Goal: Task Accomplishment & Management: Manage account settings

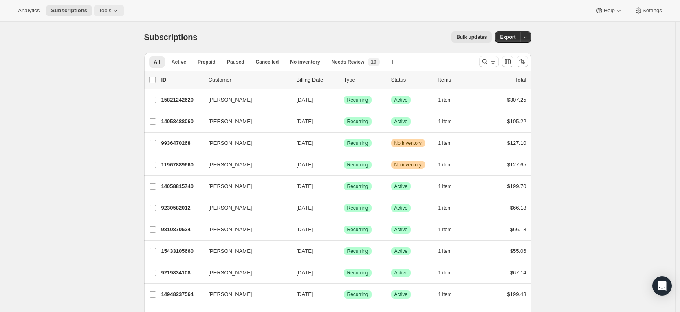
click at [111, 9] on span "Tools" at bounding box center [105, 10] width 13 height 7
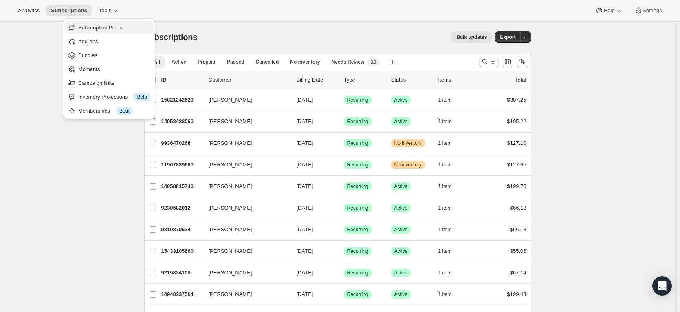
click at [108, 27] on span "Subscription Plans" at bounding box center [100, 27] width 44 height 6
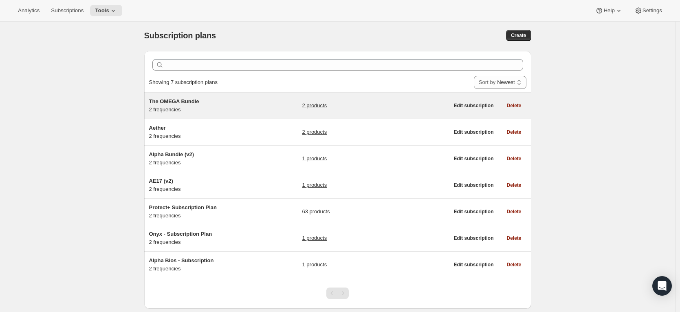
scroll to position [3, 0]
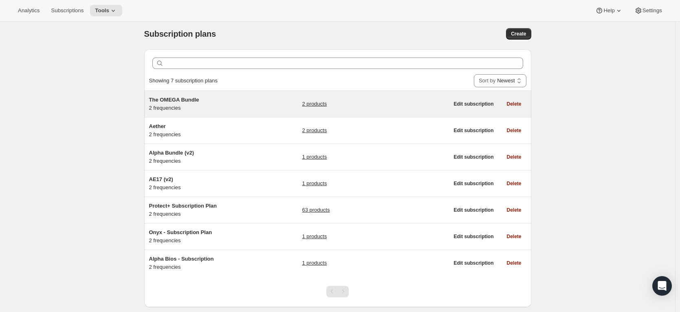
click at [216, 102] on h5 "The OMEGA Bundle" at bounding box center [200, 100] width 102 height 8
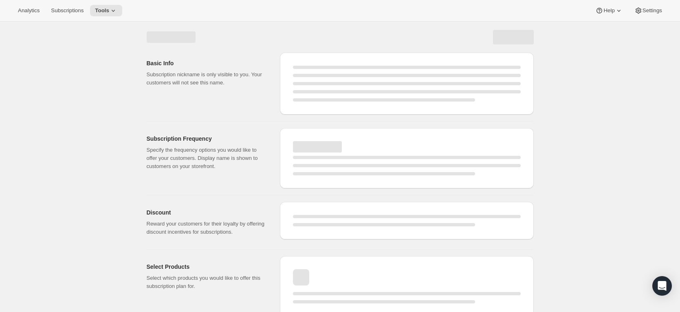
select select "WEEK"
select select "MONTH"
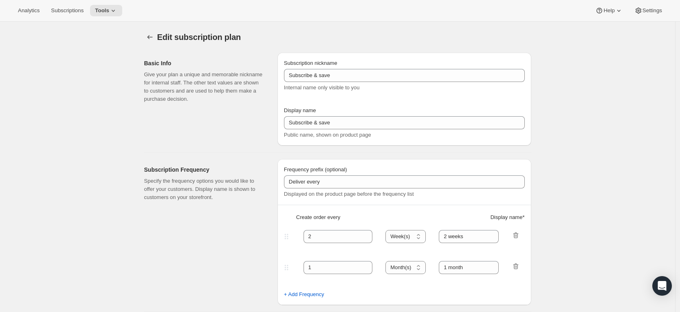
type input "The OMEGA Bundle"
type input "Subscribe & Save"
type input "4"
select select "WEEK"
type input "4 weeks"
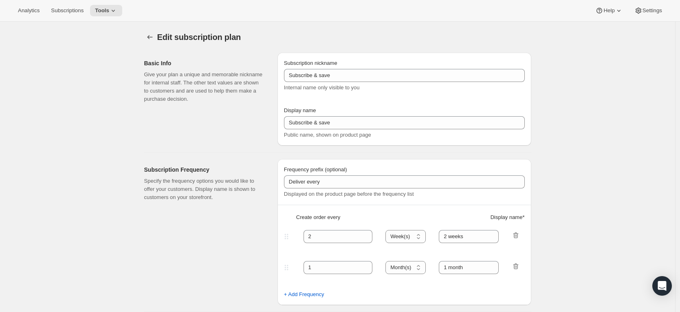
type input "27.0"
select select "FIXED_AMOUNT"
type input "Save $27 OFF our Subscribe and Save Offer! Easily pause, modify or cancel at an…"
click at [152, 39] on icon "Subscription plans" at bounding box center [150, 37] width 8 height 8
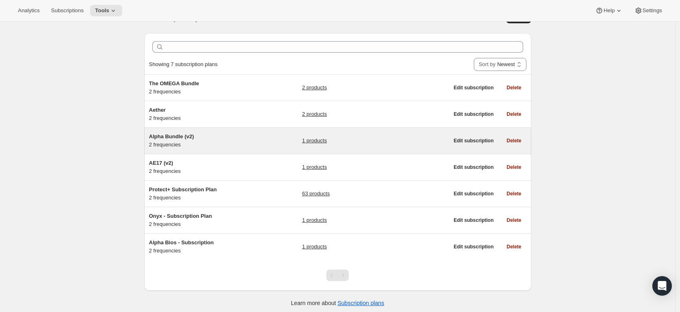
scroll to position [23, 0]
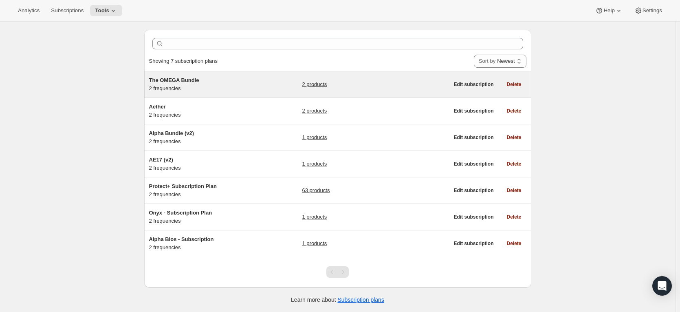
click at [196, 78] on span "The OMEGA Bundle" at bounding box center [174, 80] width 50 height 6
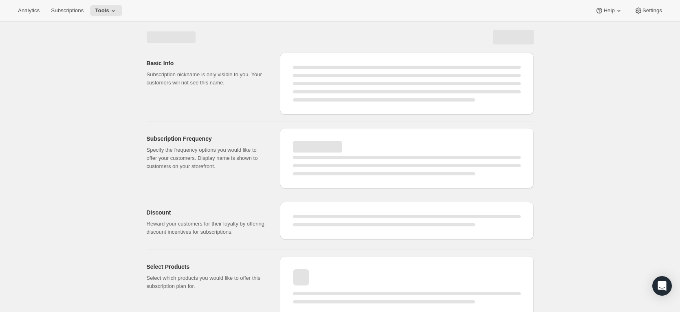
select select "WEEK"
select select "MONTH"
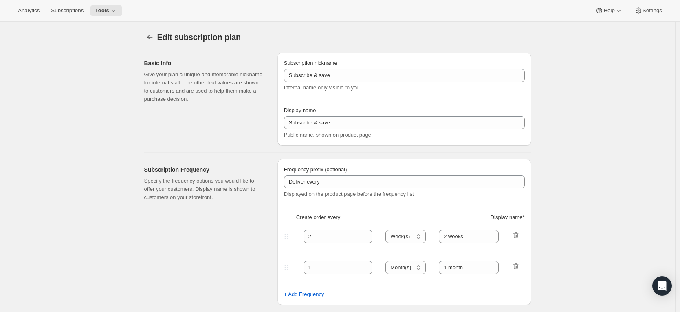
type input "The OMEGA Bundle"
type input "Subscribe & Save"
type input "4"
select select "WEEK"
type input "4 weeks"
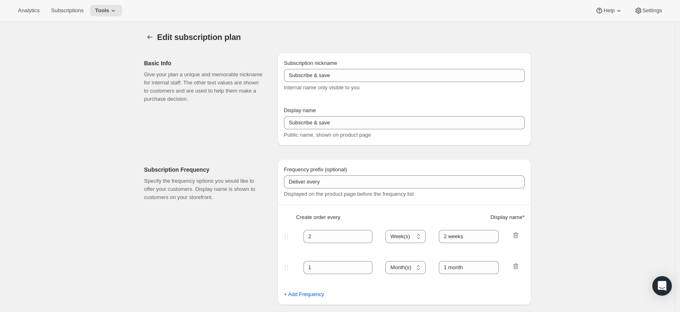
type input "27.0"
select select "FIXED_AMOUNT"
type input "Save $27 OFF our Subscribe and Save Offer! Easily pause, modify or cancel at an…"
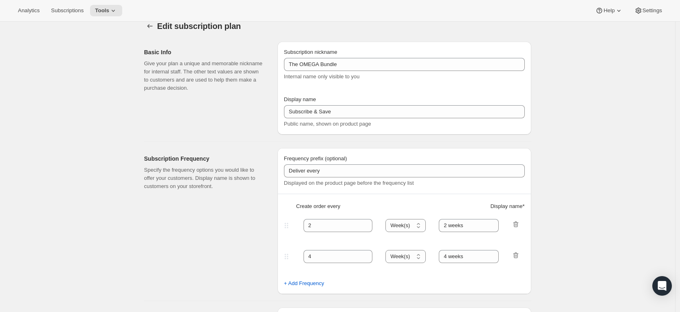
scroll to position [12, 0]
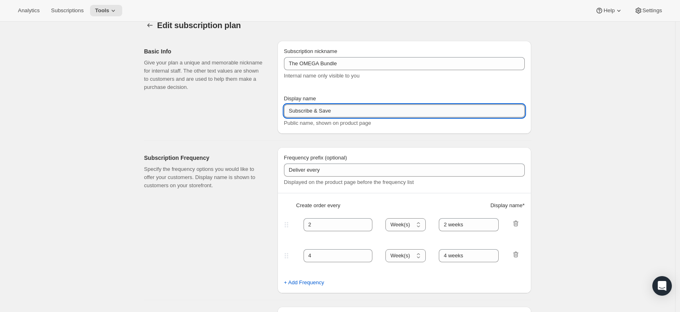
click at [317, 112] on input "Subscribe & Save" at bounding box center [404, 110] width 241 height 13
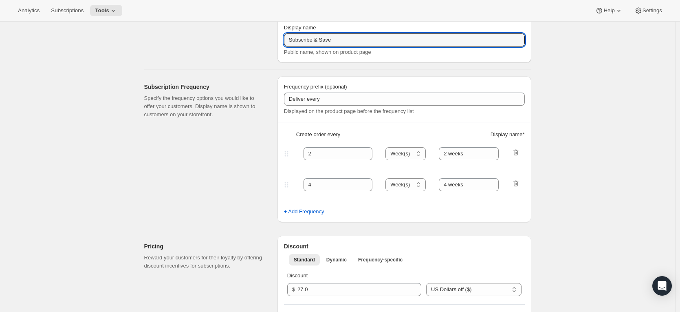
scroll to position [0, 0]
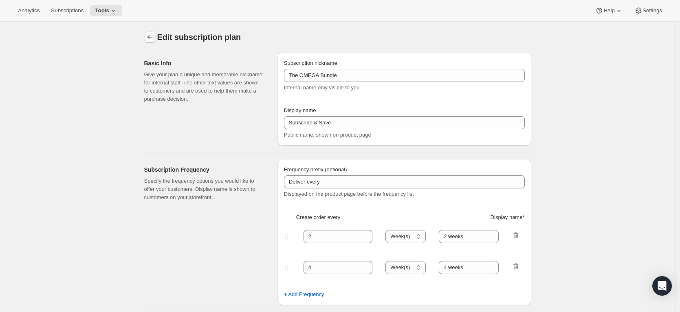
click at [154, 35] on icon "Subscription plans" at bounding box center [150, 37] width 8 height 8
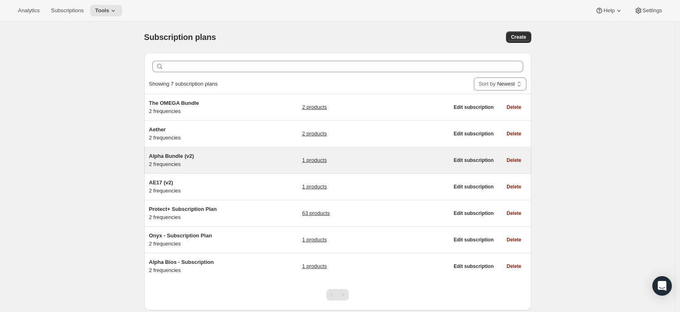
click at [174, 160] on div "Alpha Bundle (v2) 2 frequencies" at bounding box center [200, 160] width 102 height 16
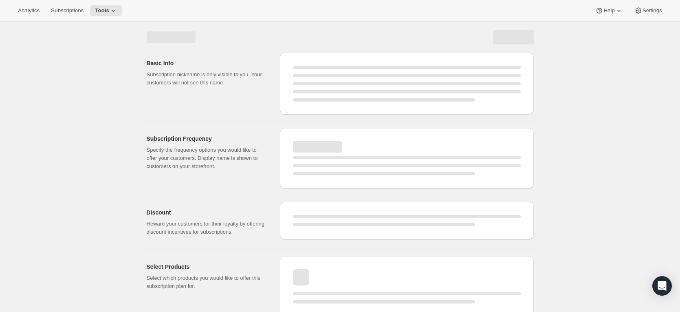
select select "WEEK"
select select "MONTH"
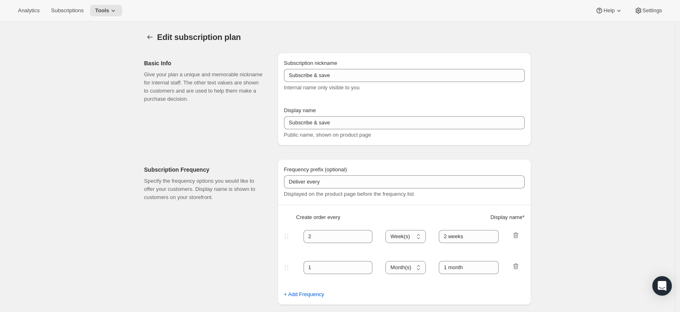
type input "Alpha Bundle (v2)"
type input "Subscribe & Save"
type input "2 Weeks"
type input "4"
select select "WEEK"
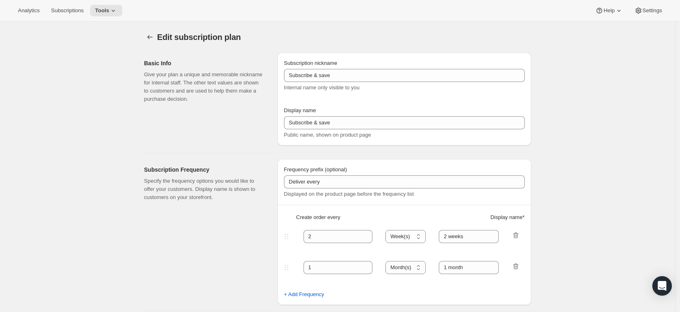
type input "4 Weeks"
type input "25.0"
select select "FIXED_AMOUNT"
type input "Save $25 OFF our Subscribe and Save Offer! Easily pause, modify or cancel at an…"
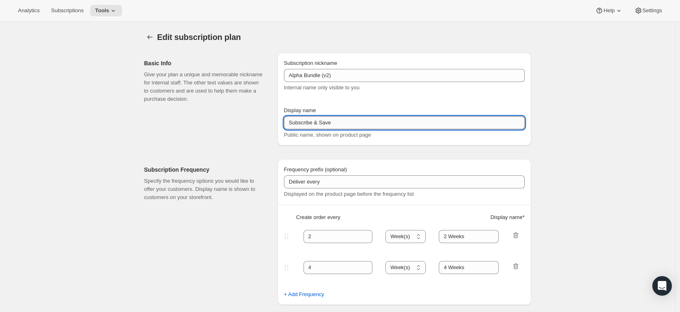
click at [312, 121] on input "Subscribe & Save" at bounding box center [404, 122] width 241 height 13
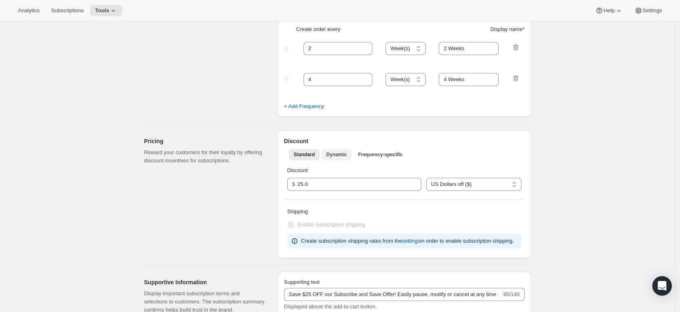
scroll to position [198, 0]
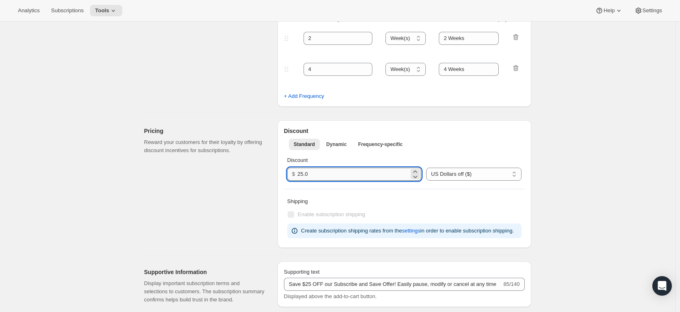
click at [324, 178] on input "25.0" at bounding box center [353, 173] width 112 height 13
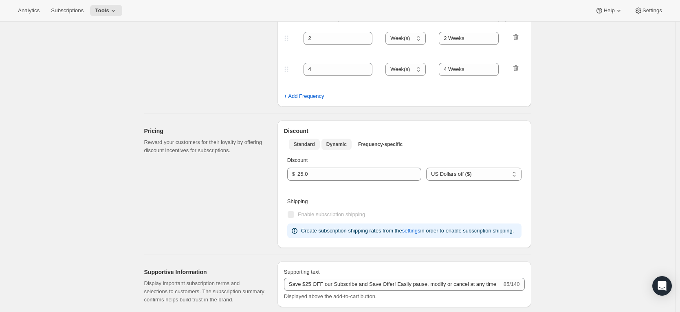
click at [345, 147] on span "Dynamic" at bounding box center [336, 144] width 20 height 7
select select "FIXED_AMOUNT"
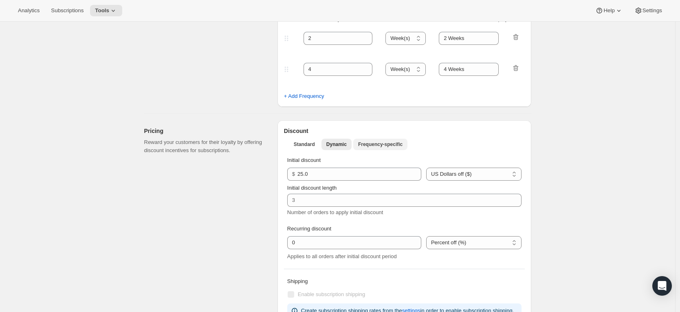
click at [377, 146] on span "Frequency-specific" at bounding box center [380, 144] width 44 height 7
select select "FIXED_AMOUNT"
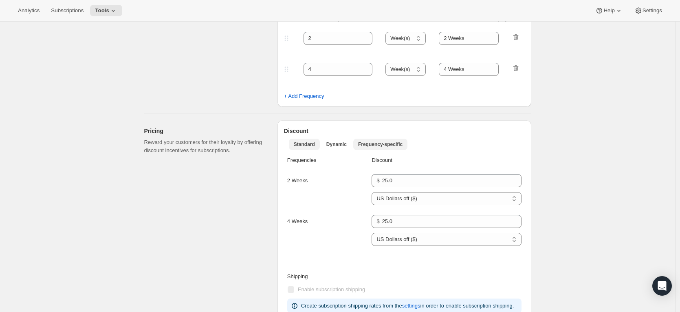
click at [319, 147] on button "Standard" at bounding box center [304, 144] width 31 height 11
select select "FIXED_AMOUNT"
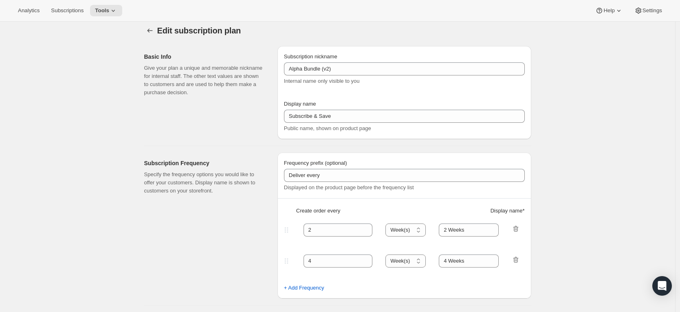
scroll to position [0, 0]
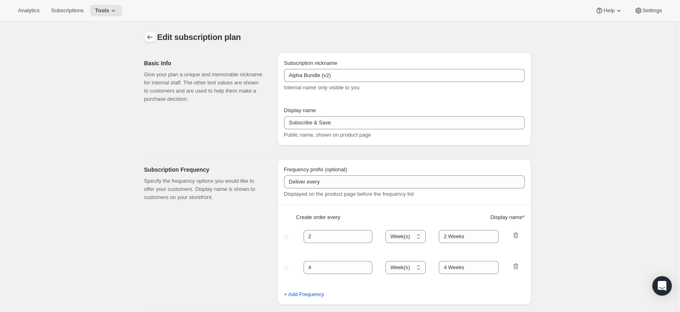
click at [152, 37] on icon "Subscription plans" at bounding box center [150, 37] width 8 height 8
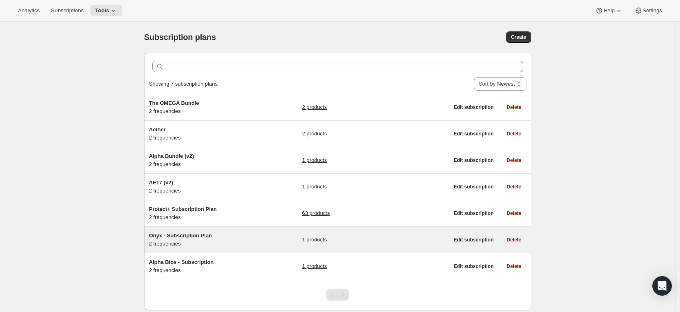
click at [193, 241] on div "Onyx - Subscription Plan 2 frequencies" at bounding box center [200, 239] width 102 height 16
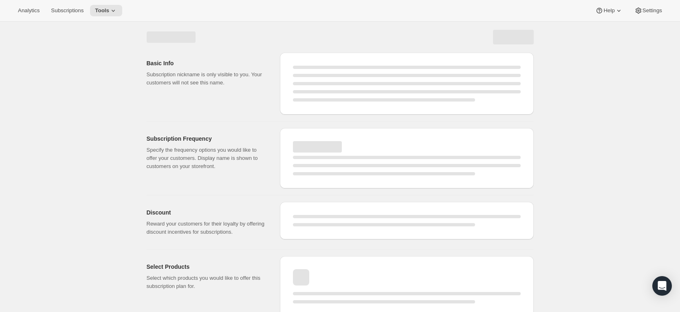
select select "WEEK"
select select "MONTH"
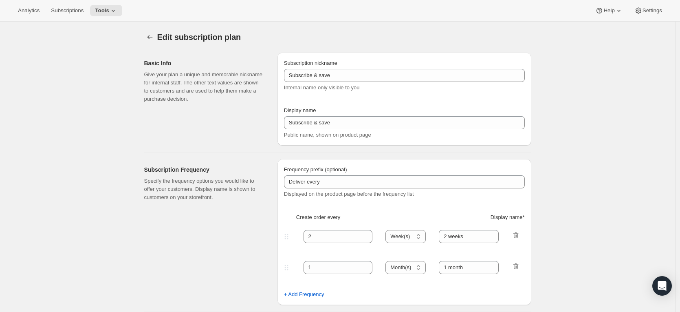
type input "Onyx - Subscription Plan"
type input "Subscribe & Save"
type input "4"
type input "4 weeks"
type input "5.0"
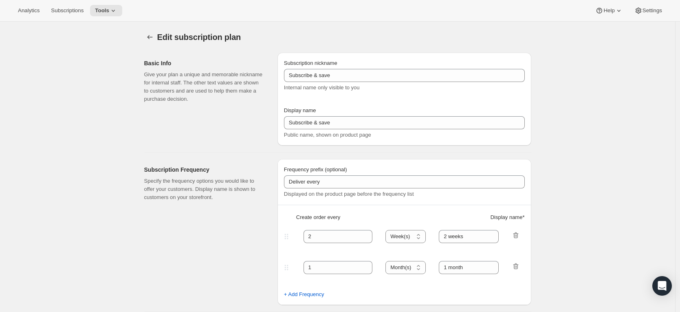
type input "Save $5 OFF our Subscribe and Save Offer! Easily pause, modify or cancel at any…"
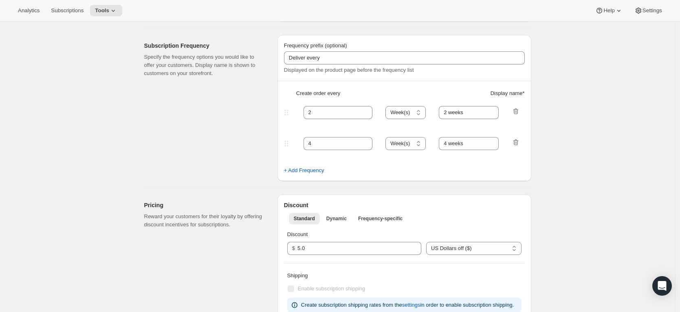
scroll to position [108, 0]
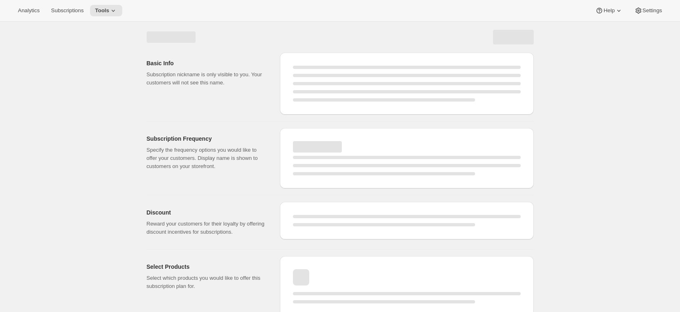
select select "WEEK"
select select "MONTH"
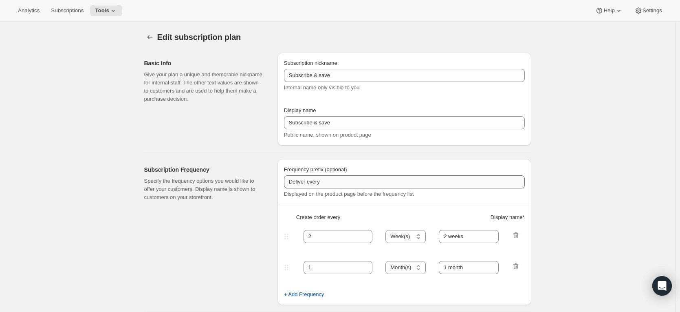
type input "Onyx - Subscription Plan"
type input "Subscribe & Save"
type input "4"
select select "WEEK"
type input "4 weeks"
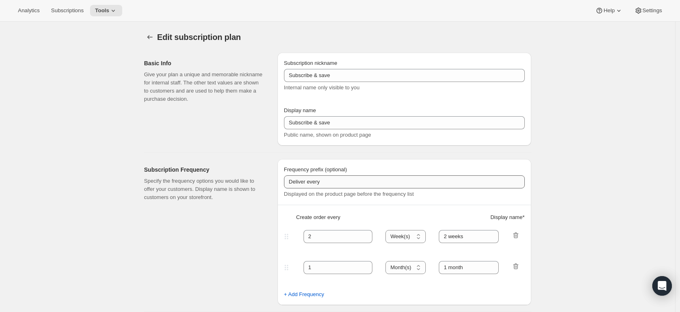
type input "5.0"
select select "FIXED_AMOUNT"
type input "Save $5 OFF our Subscribe and Save Offer! Easily pause, modify or cancel at any…"
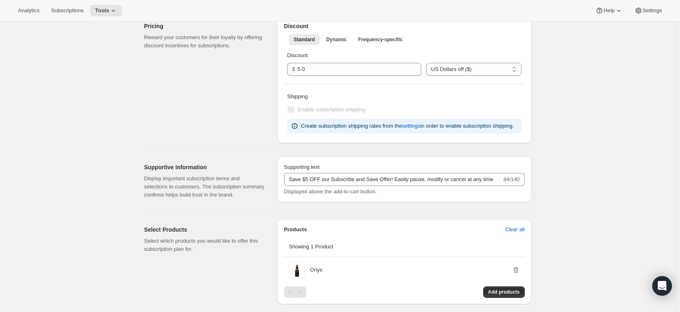
scroll to position [302, 0]
click at [67, 12] on span "Subscriptions" at bounding box center [67, 10] width 33 height 7
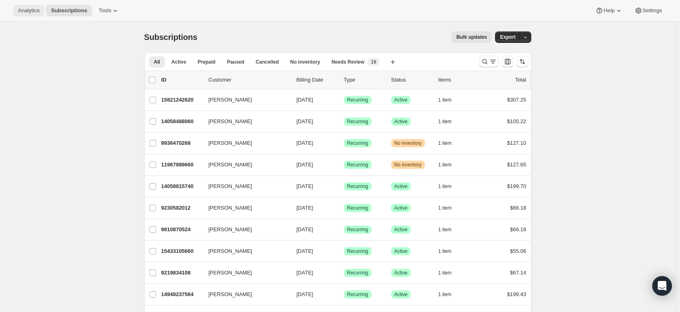
click at [37, 14] on button "Analytics" at bounding box center [28, 10] width 31 height 11
click at [115, 13] on icon at bounding box center [115, 11] width 8 height 8
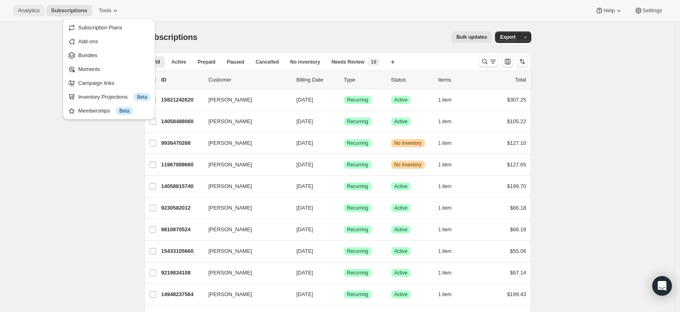
click at [28, 11] on span "Analytics" at bounding box center [29, 10] width 22 height 7
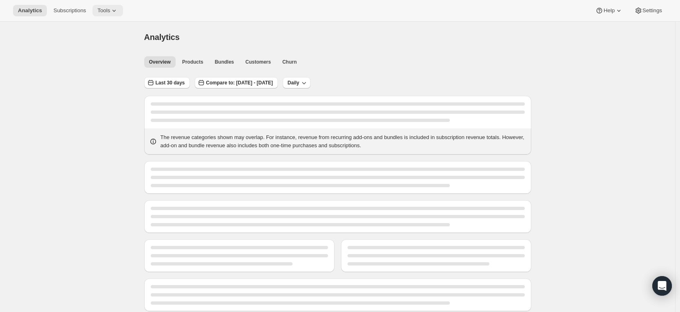
click at [96, 9] on button "Tools" at bounding box center [108, 10] width 31 height 11
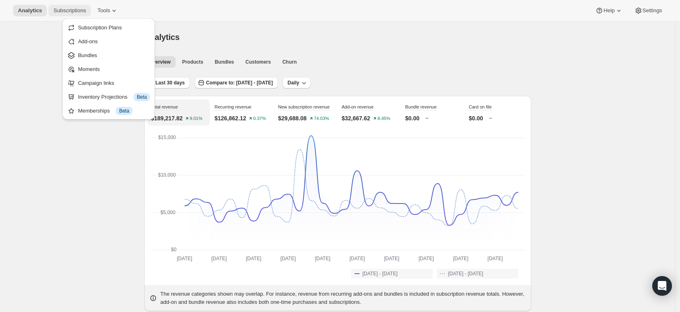
click at [72, 10] on span "Subscriptions" at bounding box center [69, 10] width 33 height 7
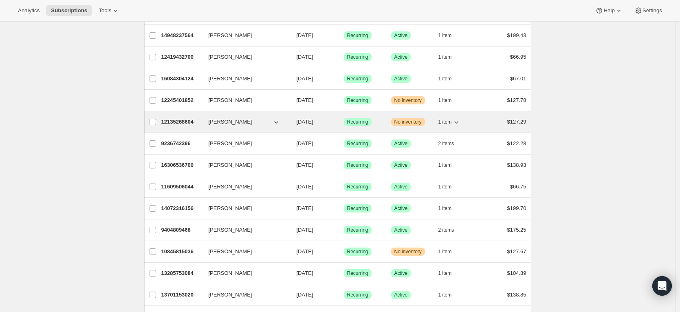
scroll to position [782, 0]
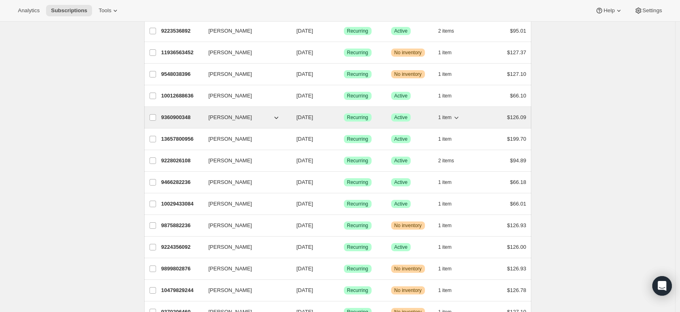
click at [194, 119] on p "9360900348" at bounding box center [181, 117] width 41 height 8
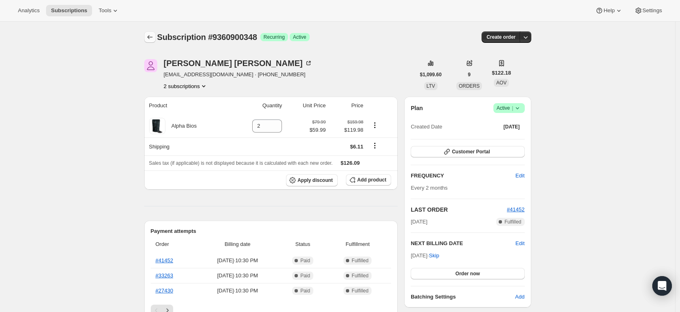
click at [152, 36] on icon "Subscriptions" at bounding box center [150, 37] width 8 height 8
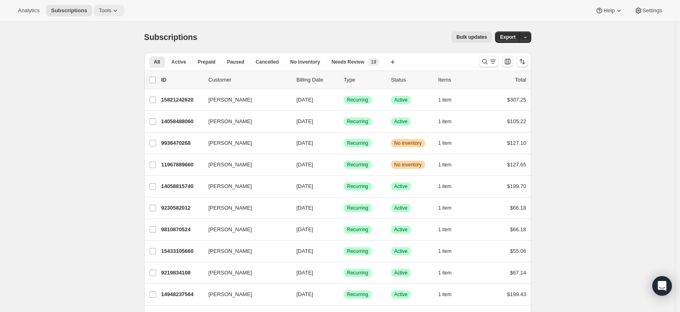
click at [107, 11] on span "Tools" at bounding box center [105, 10] width 13 height 7
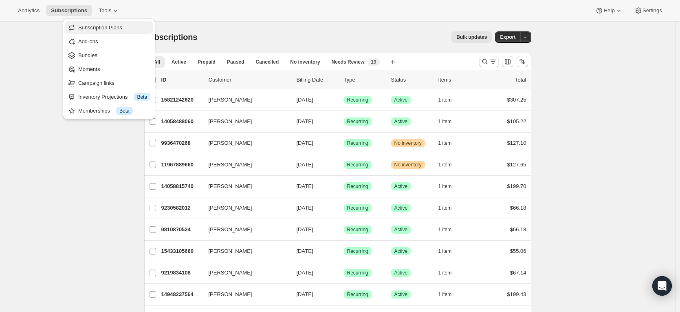
click at [103, 30] on span "Subscription Plans" at bounding box center [100, 27] width 44 height 6
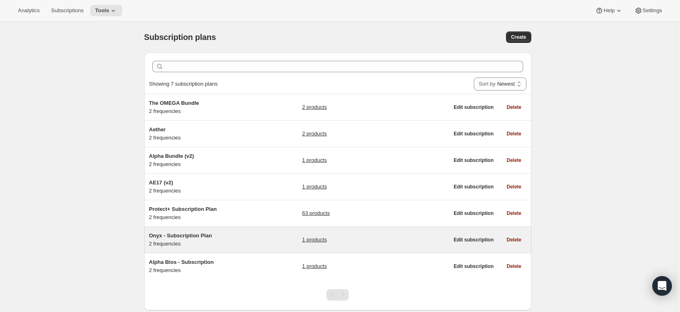
click at [190, 236] on span "Onyx - Subscription Plan" at bounding box center [180, 235] width 63 height 6
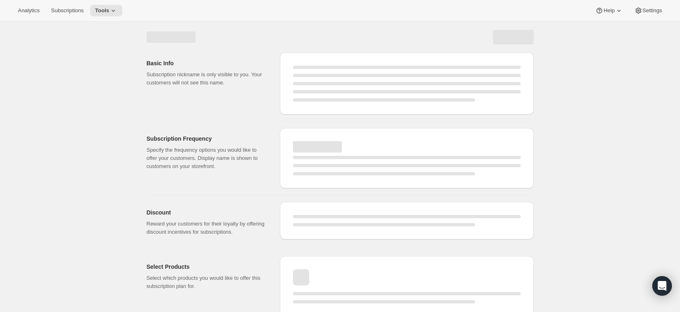
select select "WEEK"
select select "MONTH"
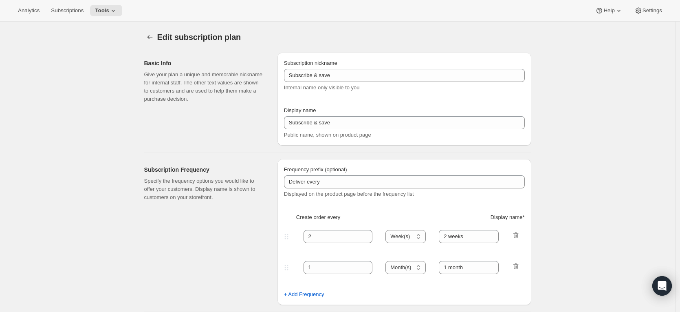
type input "Onyx - Subscription Plan"
type input "Subscribe & Save"
type input "4"
select select "WEEK"
type input "4 weeks"
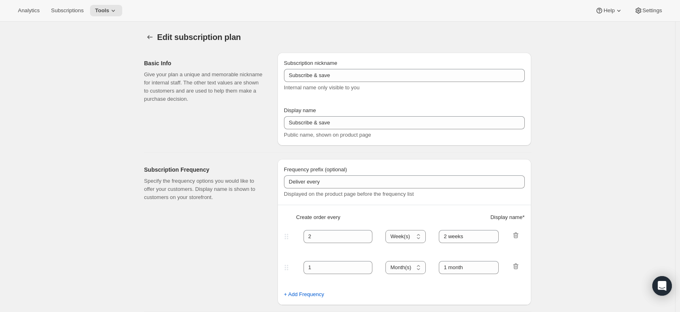
type input "5.0"
select select "FIXED_AMOUNT"
type input "Save $5 OFF our Subscribe and Save Offer! Easily pause, modify or cancel at any…"
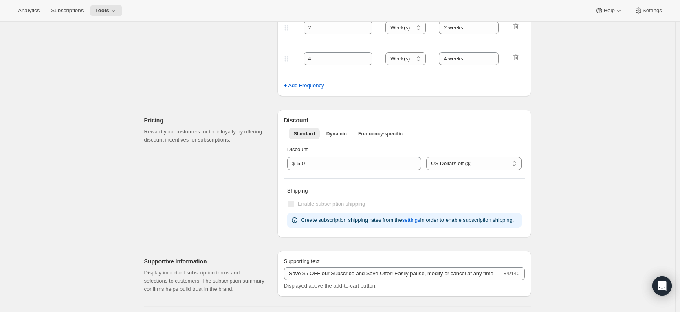
scroll to position [244, 0]
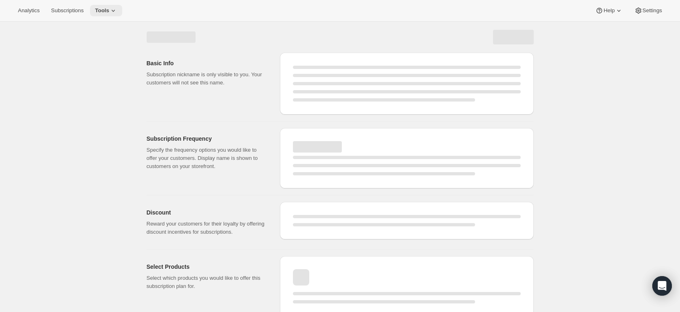
click at [109, 12] on span "Tools" at bounding box center [102, 10] width 14 height 7
select select "WEEK"
select select "MONTH"
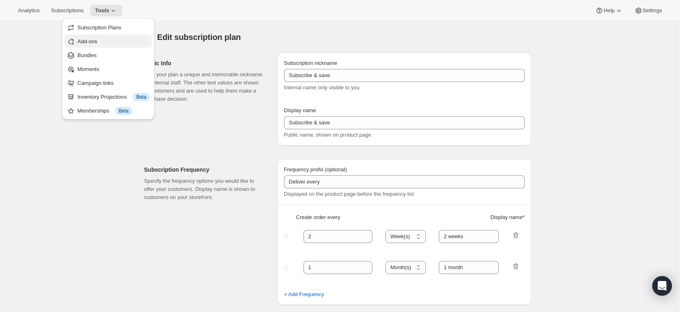
type input "Onyx - Subscription Plan"
type input "Subscribe & Save"
type input "4"
select select "WEEK"
type input "4 weeks"
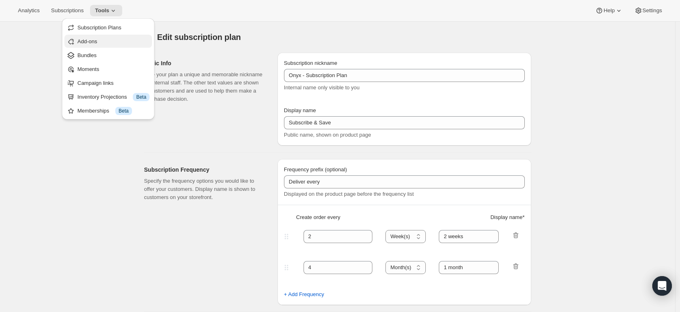
type input "5.0"
select select "FIXED_AMOUNT"
type input "Save $5 OFF our Subscribe and Save Offer! Easily pause, modify or cancel at any…"
click at [94, 28] on span "Subscription Plans" at bounding box center [99, 27] width 44 height 6
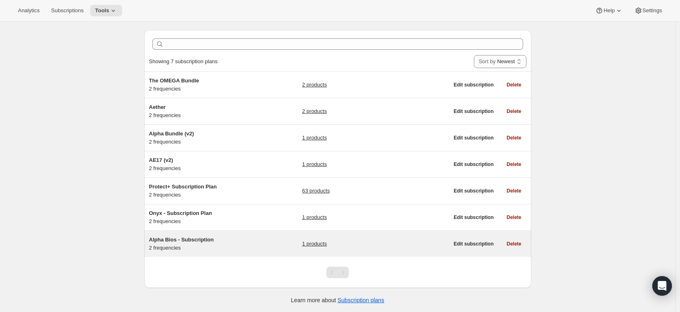
scroll to position [23, 0]
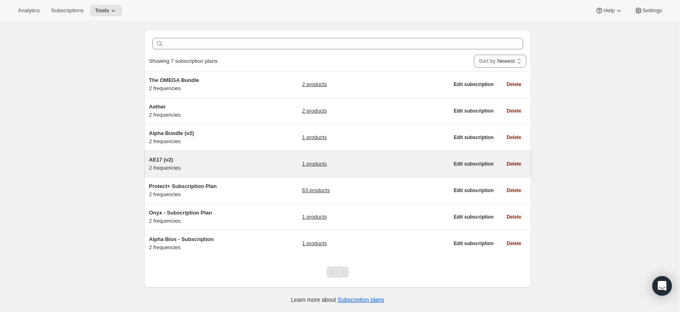
click at [169, 164] on div "AE17 (v2) 2 frequencies" at bounding box center [200, 164] width 102 height 16
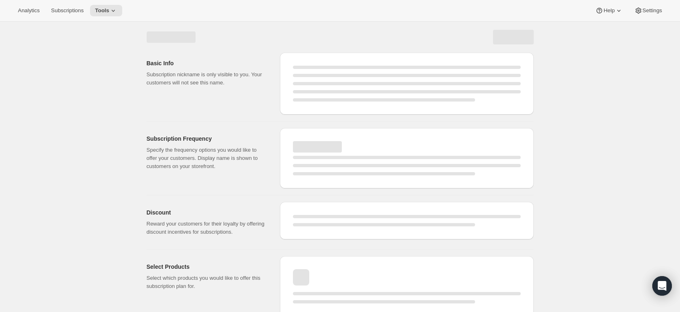
select select "WEEK"
select select "MONTH"
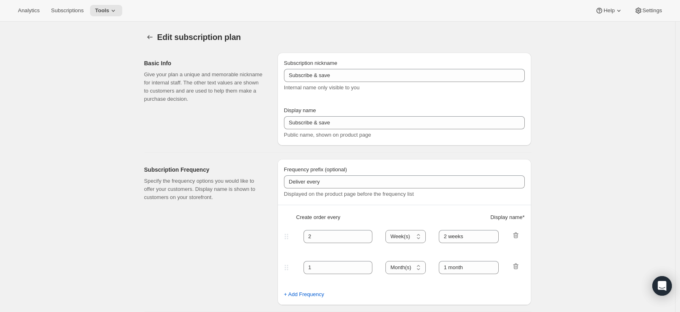
type input "AE17 (v2)"
type input "Subscribe & Save"
type input "4"
select select "WEEK"
type input "4 weeks"
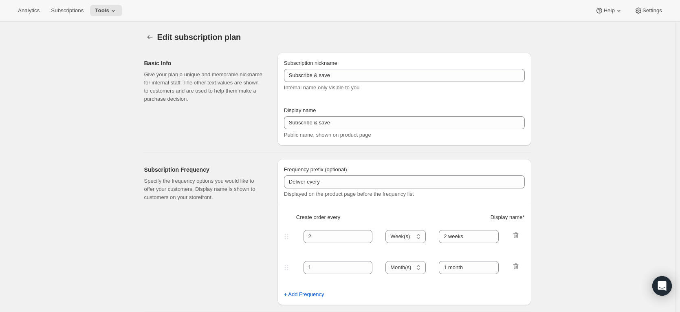
type input "5.0"
select select "FIXED_AMOUNT"
type input "Save $5 OFF our Subscribe and Save Offer! Easily pause, modify or cancel at any…"
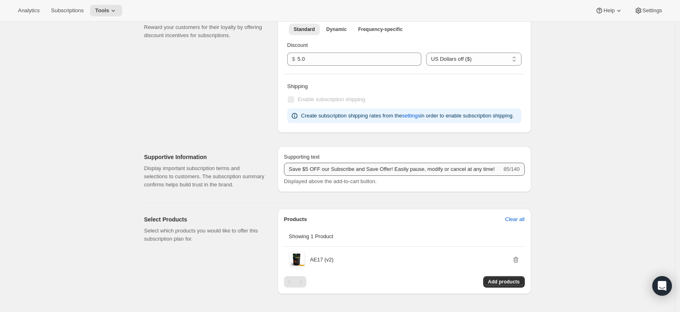
scroll to position [313, 0]
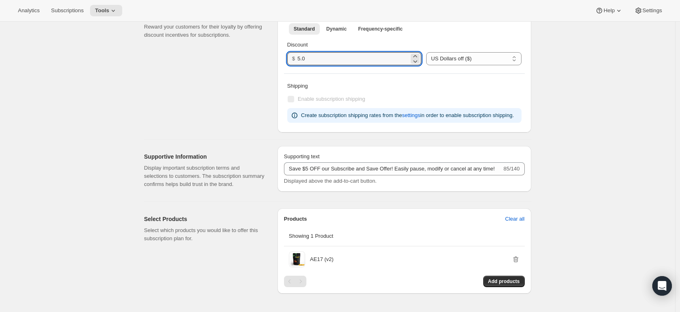
drag, startPoint x: 311, startPoint y: 60, endPoint x: 297, endPoint y: 60, distance: 14.7
click at [297, 60] on div "$ 5.0" at bounding box center [354, 58] width 134 height 13
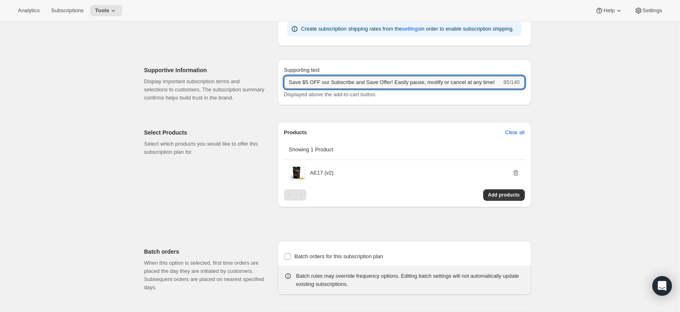
scroll to position [0, 8]
drag, startPoint x: 291, startPoint y: 93, endPoint x: 549, endPoint y: 93, distance: 257.6
click at [549, 93] on div "Edit subscription plan. This page is ready Edit subscription plan Basic Info Gi…" at bounding box center [337, 20] width 675 height 797
click at [301, 89] on input "Save $5 OFF our Subscribe and Save Offer! Easily pause, modify or cancel at any…" at bounding box center [393, 82] width 218 height 13
